Goal: Task Accomplishment & Management: Use online tool/utility

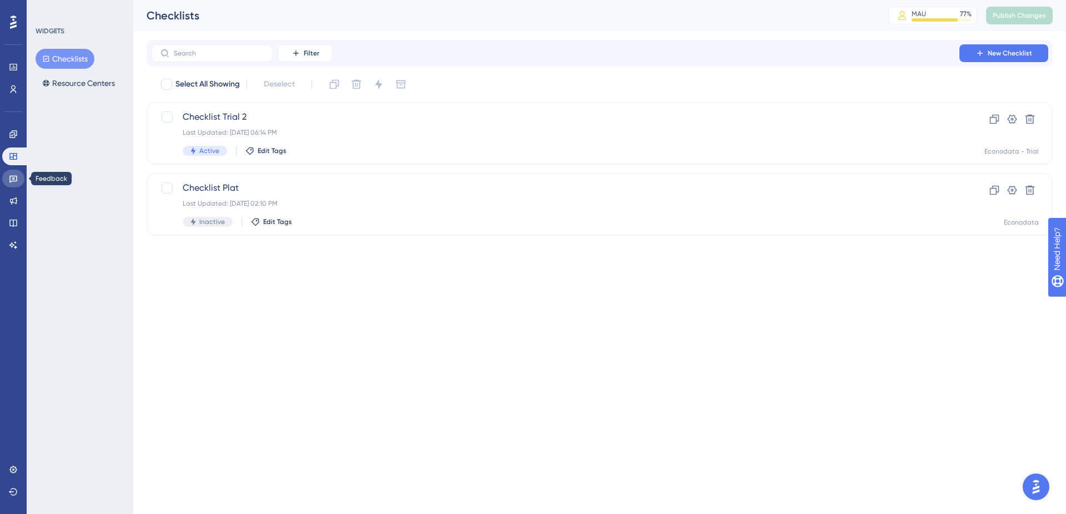
click at [16, 174] on icon at bounding box center [13, 178] width 9 height 9
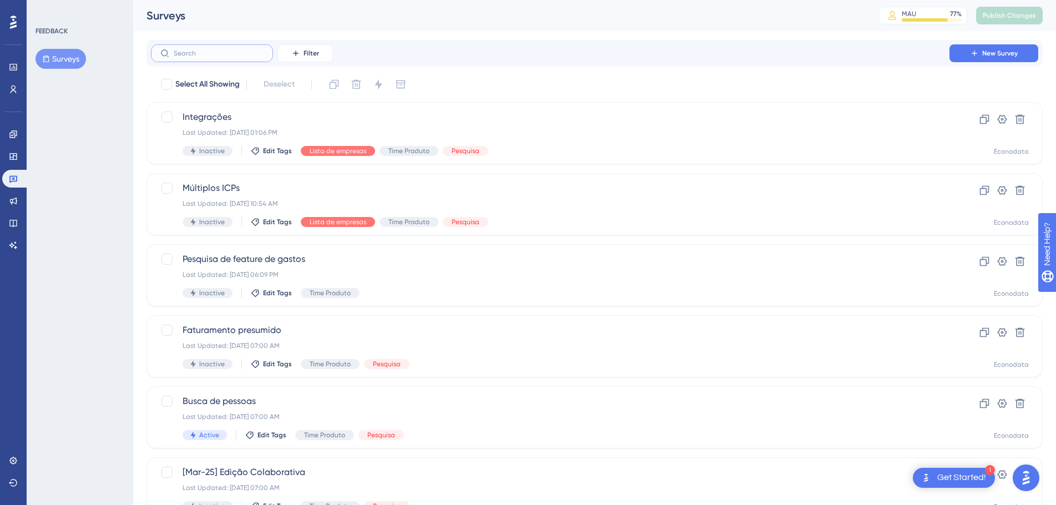
click at [242, 51] on input "text" at bounding box center [219, 53] width 90 height 8
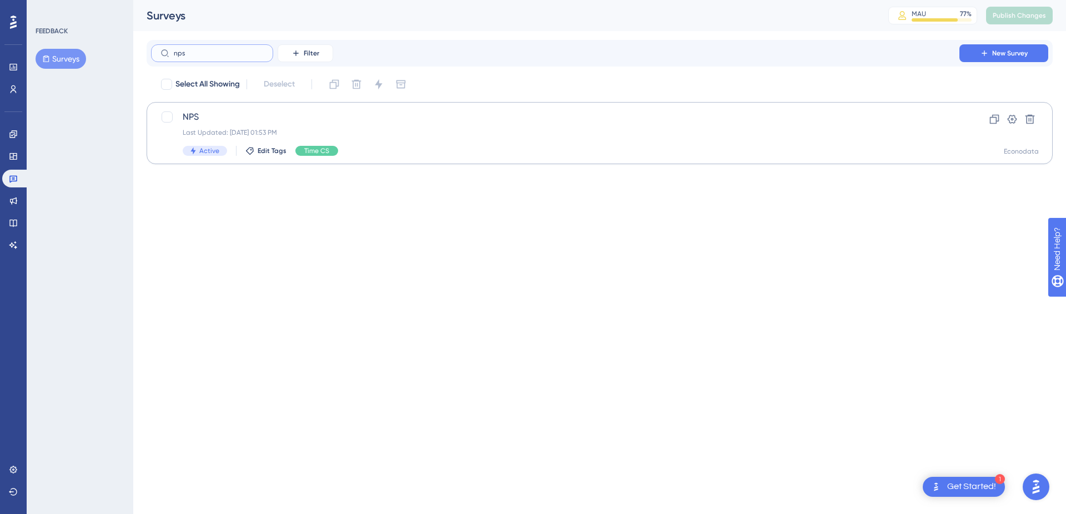
type input "nps"
click at [480, 164] on div "NPS Last Updated: [DATE] 01:53 PM Active Edit Tags Time CS Clone Settings Delet…" at bounding box center [600, 133] width 906 height 62
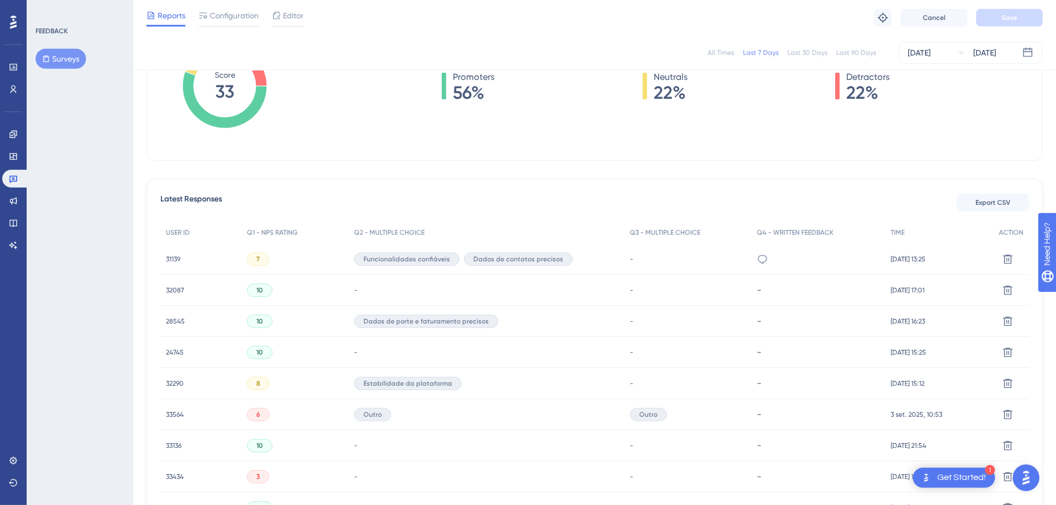
scroll to position [82, 0]
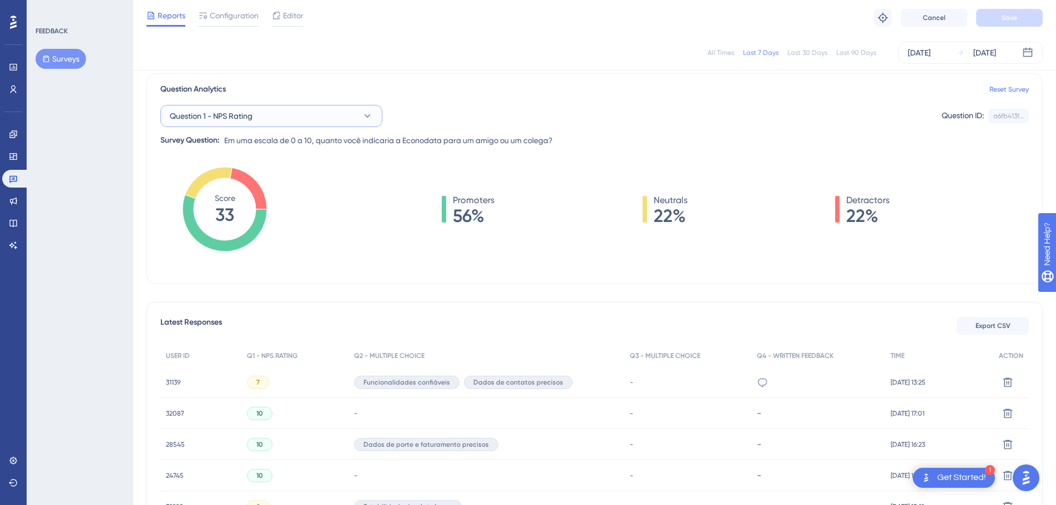
click at [303, 108] on button "Question 1 - NPS Rating" at bounding box center [271, 116] width 222 height 22
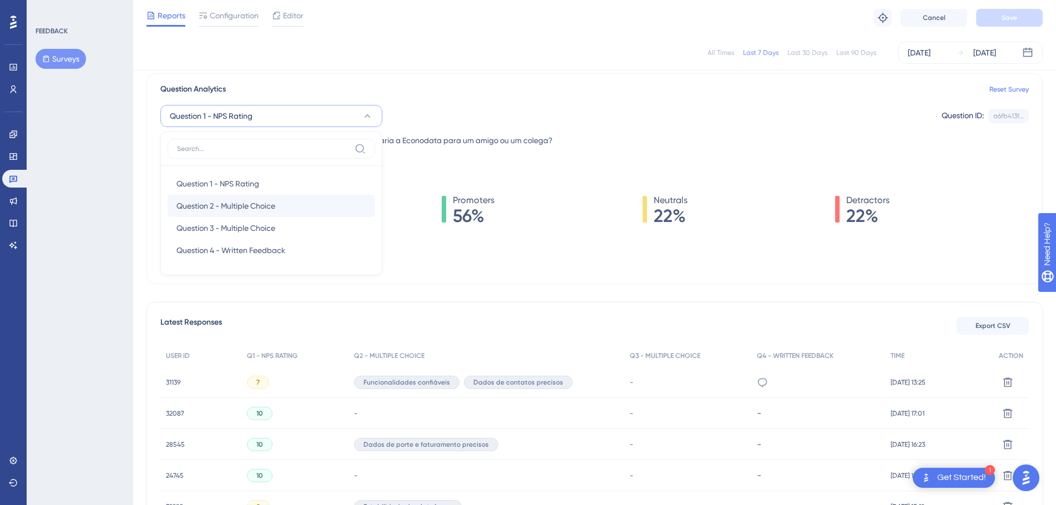
click at [307, 210] on div "Question 2 - Multiple Choice Question 2 - Multiple Choice" at bounding box center [272, 206] width 208 height 22
click at [240, 212] on span "Question 2 - Multiple Choice" at bounding box center [225, 205] width 99 height 13
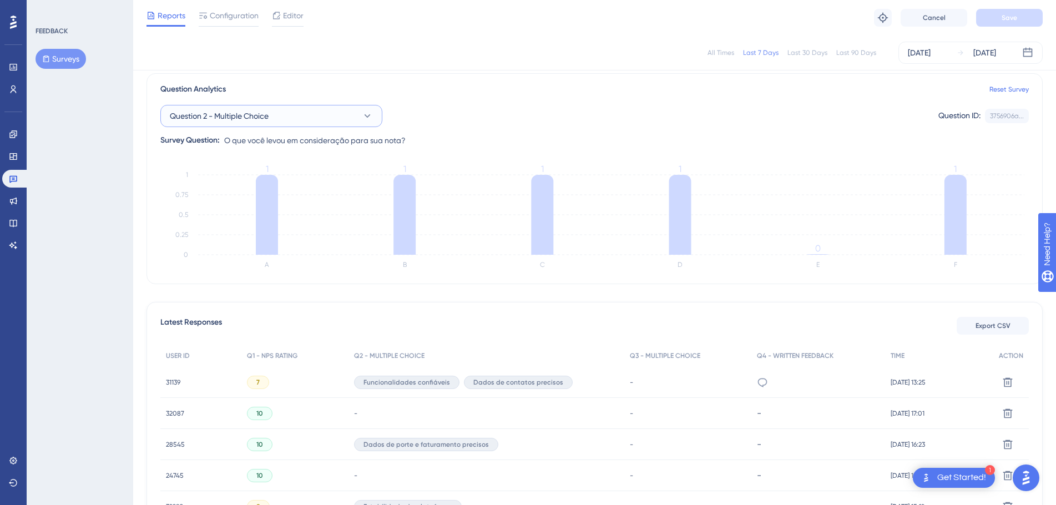
click at [310, 110] on button "Question 2 - Multiple Choice" at bounding box center [271, 116] width 222 height 22
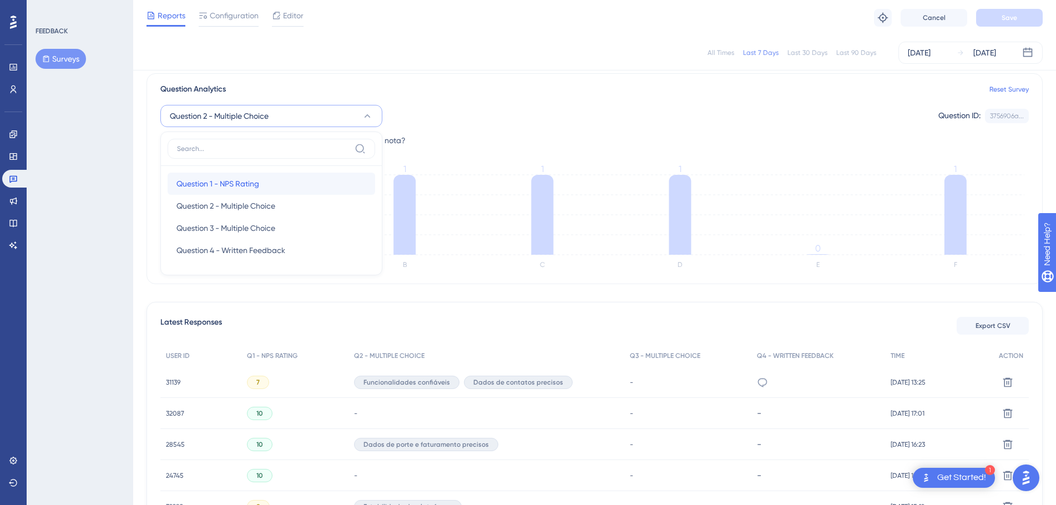
click at [269, 191] on button "Question 1 - NPS Rating Question 1 - NPS Rating" at bounding box center [272, 184] width 208 height 22
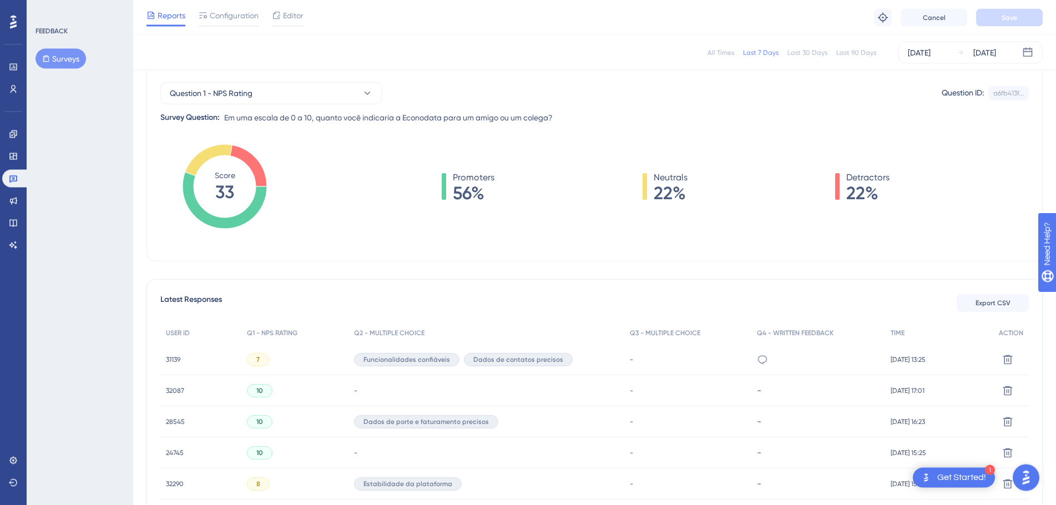
scroll to position [139, 0]
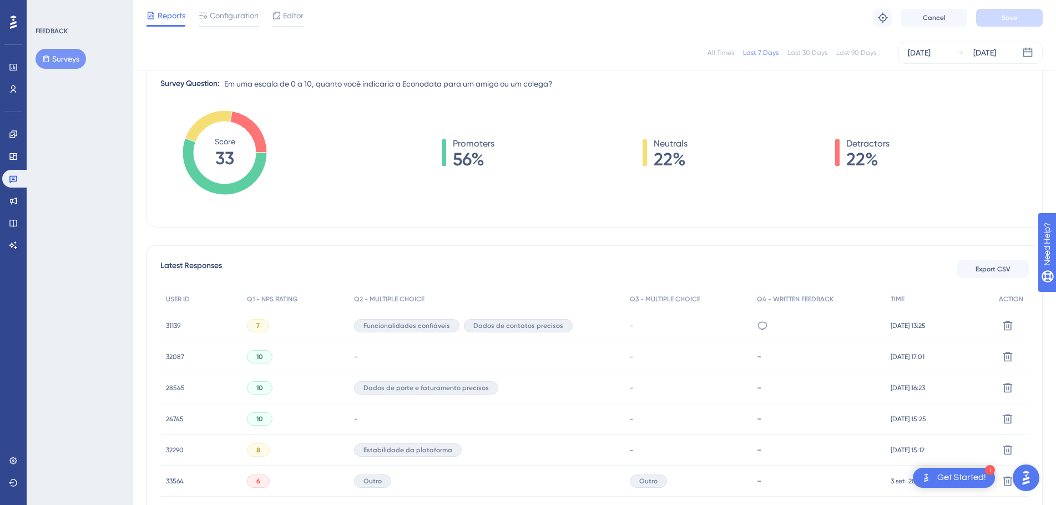
click at [323, 249] on div "Latest Responses Export CSV USER ID Q1 - NPS RATING Q2 - MULTIPLE CHOICE Q3 - M…" at bounding box center [595, 431] width 896 height 372
